Goal: Book appointment/travel/reservation

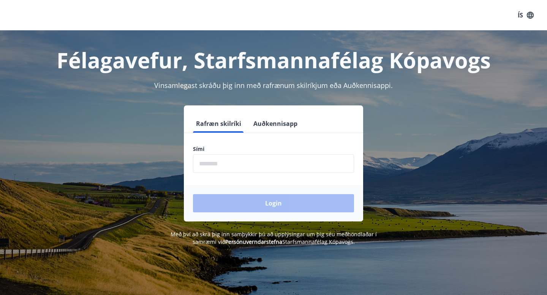
click at [247, 164] on input "phone" at bounding box center [273, 163] width 161 height 19
type input "********"
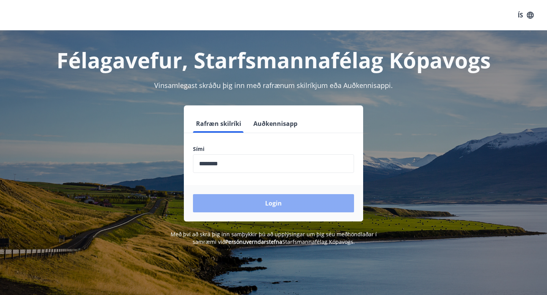
click at [257, 207] on button "Login" at bounding box center [273, 203] width 161 height 18
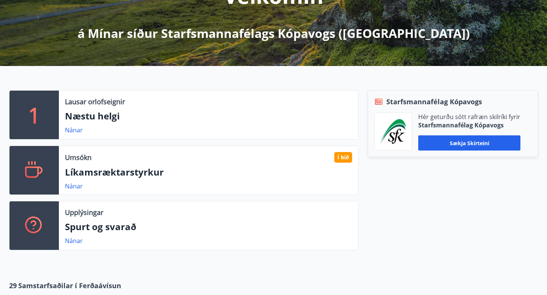
scroll to position [185, 0]
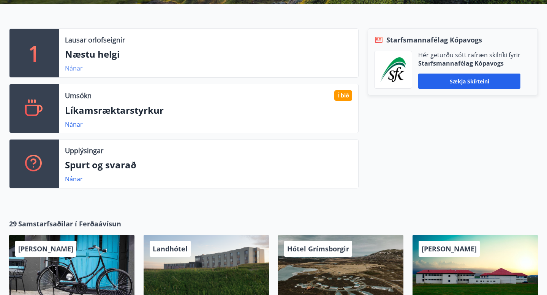
click at [72, 66] on link "Nánar" at bounding box center [74, 68] width 18 height 8
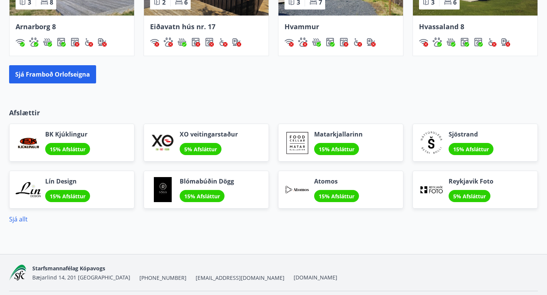
scroll to position [640, 0]
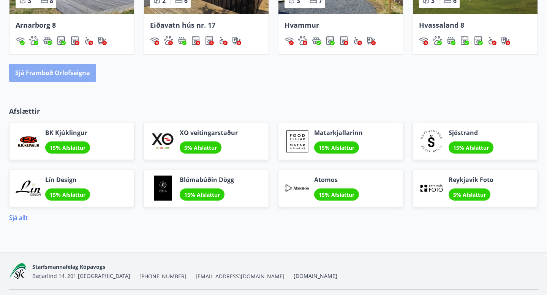
click at [50, 74] on button "Sjá framboð orlofseigna" at bounding box center [52, 73] width 87 height 18
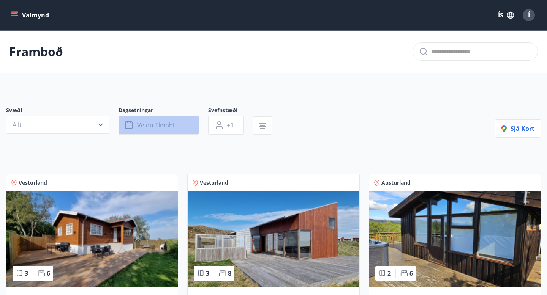
click at [184, 130] on button "Veldu tímabil" at bounding box center [158, 125] width 80 height 19
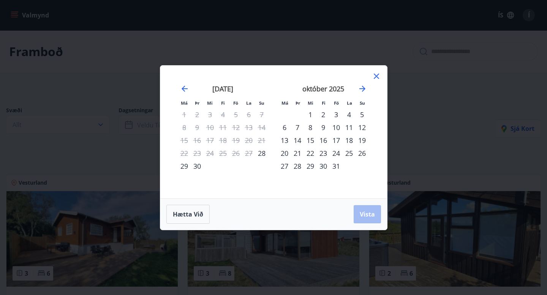
click at [336, 115] on div "3" at bounding box center [335, 114] width 13 height 13
click at [361, 115] on div "5" at bounding box center [361, 114] width 13 height 13
click at [365, 215] on span "Vista" at bounding box center [366, 214] width 15 height 8
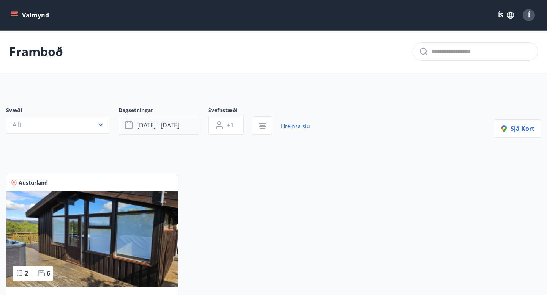
click at [183, 124] on button "okt 03 - okt 05" at bounding box center [158, 125] width 80 height 19
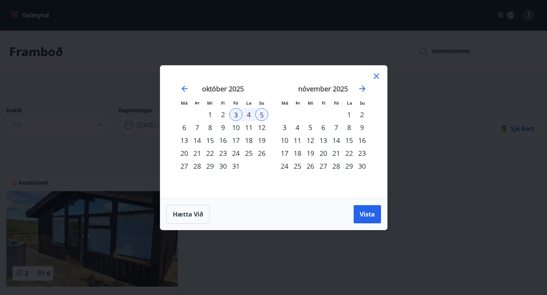
click at [236, 153] on div "24" at bounding box center [235, 153] width 13 height 13
click at [263, 154] on div "26" at bounding box center [261, 153] width 13 height 13
click at [363, 212] on span "Vista" at bounding box center [366, 214] width 15 height 8
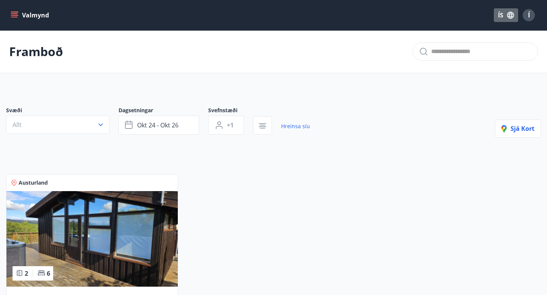
click at [510, 18] on icon "button" at bounding box center [510, 15] width 7 height 7
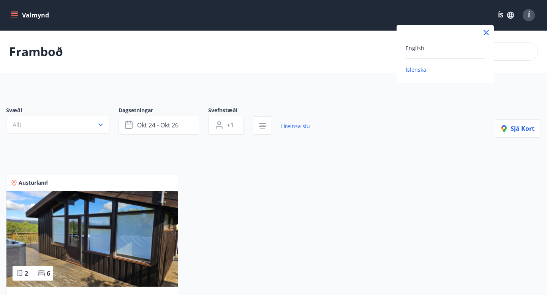
click at [391, 142] on div at bounding box center [273, 147] width 547 height 295
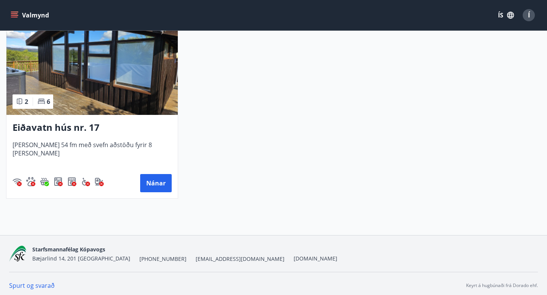
scroll to position [176, 0]
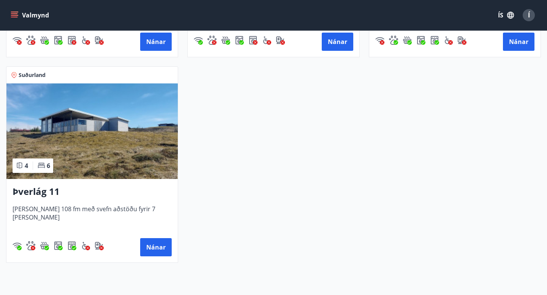
scroll to position [519, 0]
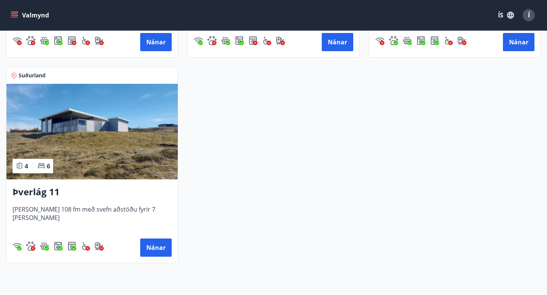
click at [77, 126] on img at bounding box center [91, 132] width 171 height 96
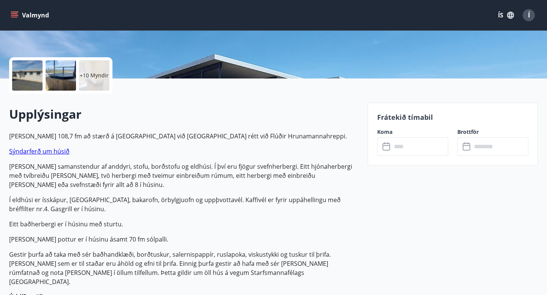
scroll to position [148, 0]
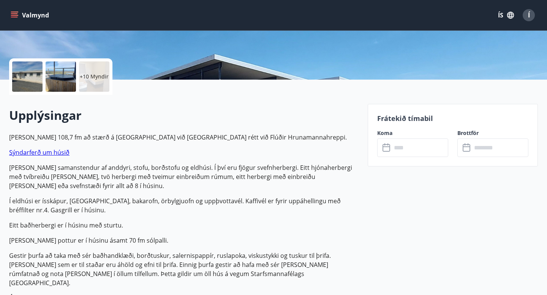
click at [414, 150] on input "text" at bounding box center [419, 148] width 57 height 19
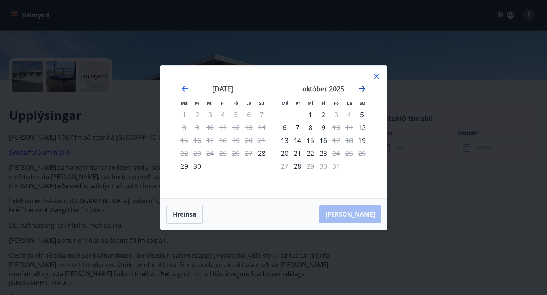
click at [363, 92] on icon "Move forward to switch to the next month." at bounding box center [362, 88] width 9 height 9
click at [362, 92] on icon "Move forward to switch to the next month." at bounding box center [362, 88] width 9 height 9
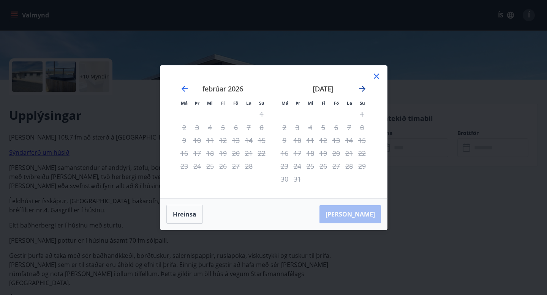
click at [362, 92] on icon "Move forward to switch to the next month." at bounding box center [362, 88] width 9 height 9
click at [376, 80] on icon at bounding box center [376, 76] width 9 height 9
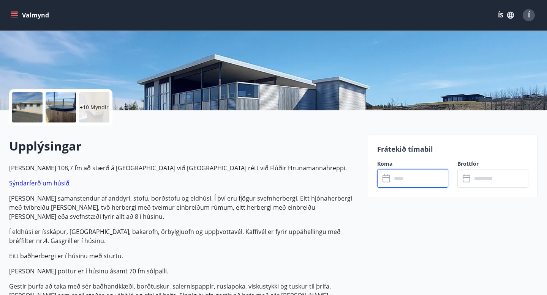
scroll to position [0, 0]
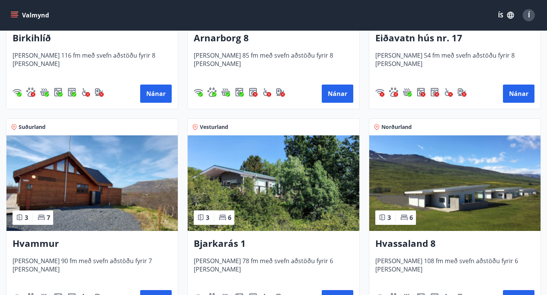
scroll to position [268, 0]
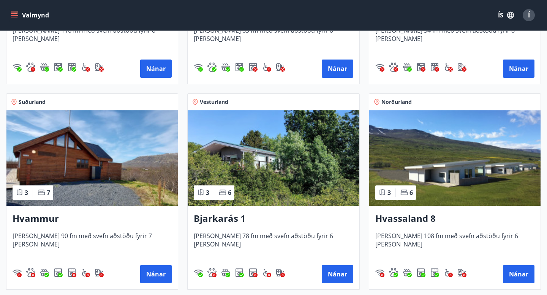
click at [83, 173] on img at bounding box center [91, 158] width 171 height 96
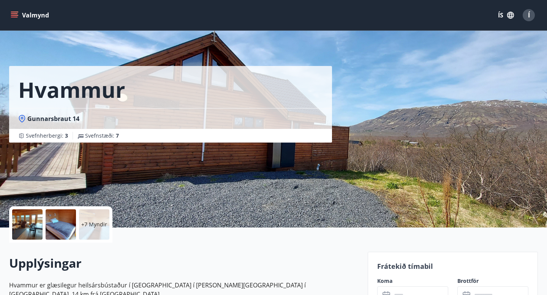
scroll to position [111, 0]
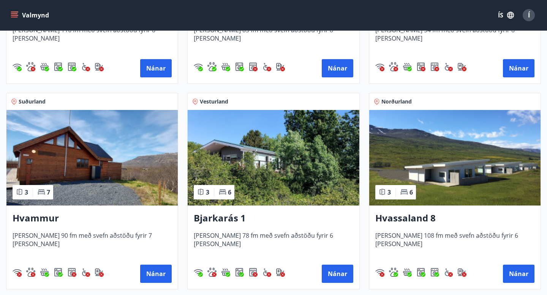
scroll to position [288, 0]
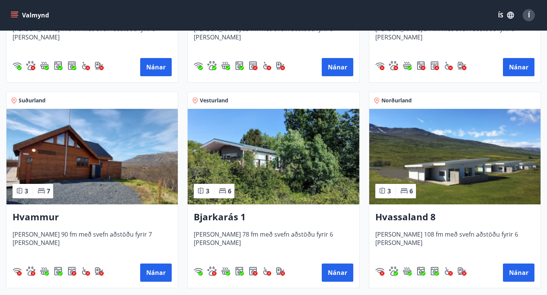
click at [93, 150] on img at bounding box center [91, 157] width 171 height 96
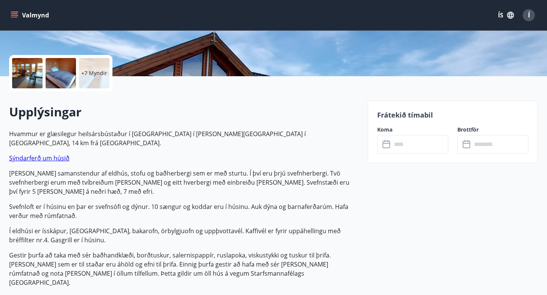
scroll to position [152, 0]
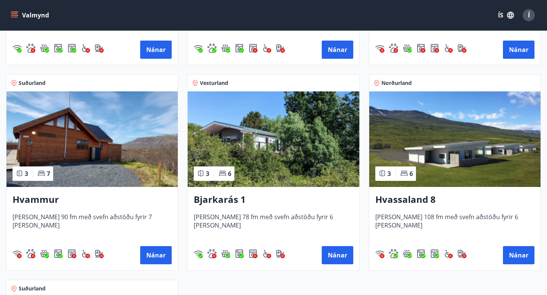
scroll to position [321, 0]
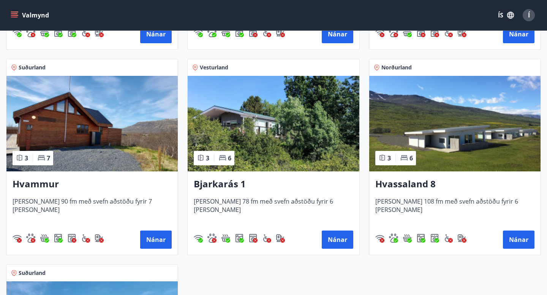
click at [265, 118] on img at bounding box center [272, 124] width 171 height 96
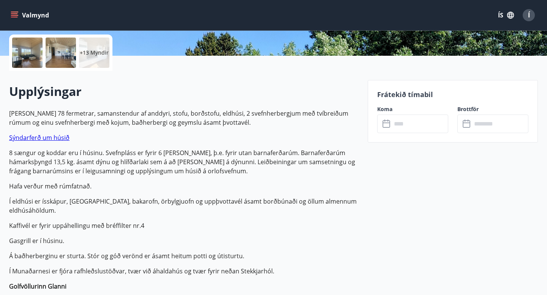
scroll to position [189, 0]
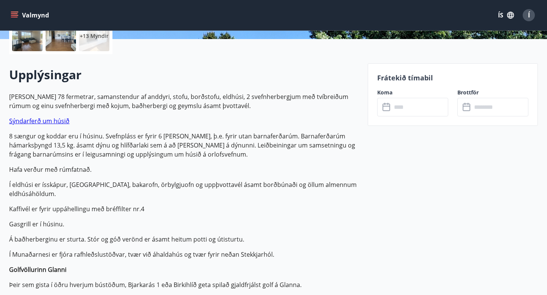
click at [410, 98] on div "Koma ​ ​" at bounding box center [408, 103] width 80 height 28
click at [395, 108] on input "text" at bounding box center [419, 107] width 57 height 19
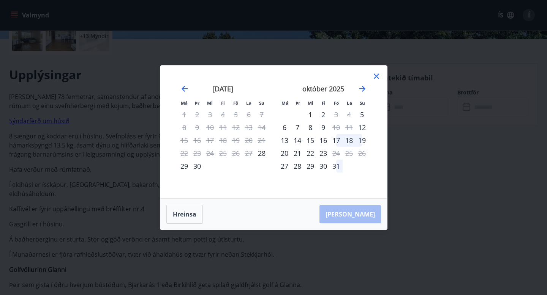
click at [335, 143] on div "17" at bounding box center [335, 140] width 13 height 13
click at [362, 142] on div "19" at bounding box center [361, 140] width 13 height 13
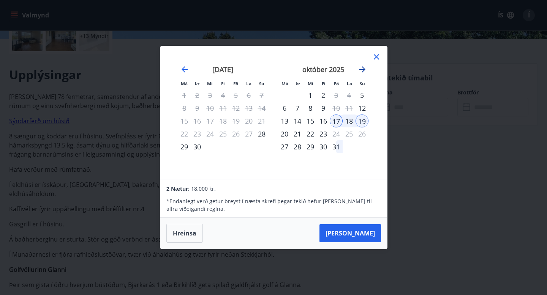
click at [363, 69] on icon "Move forward to switch to the next month." at bounding box center [362, 69] width 6 height 6
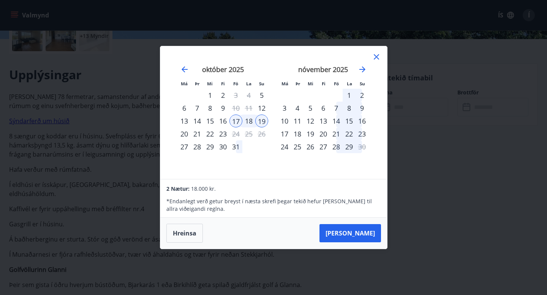
click at [375, 54] on icon at bounding box center [376, 56] width 9 height 9
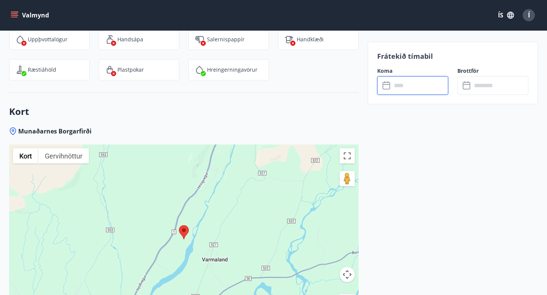
scroll to position [1228, 0]
